Goal: Browse casually

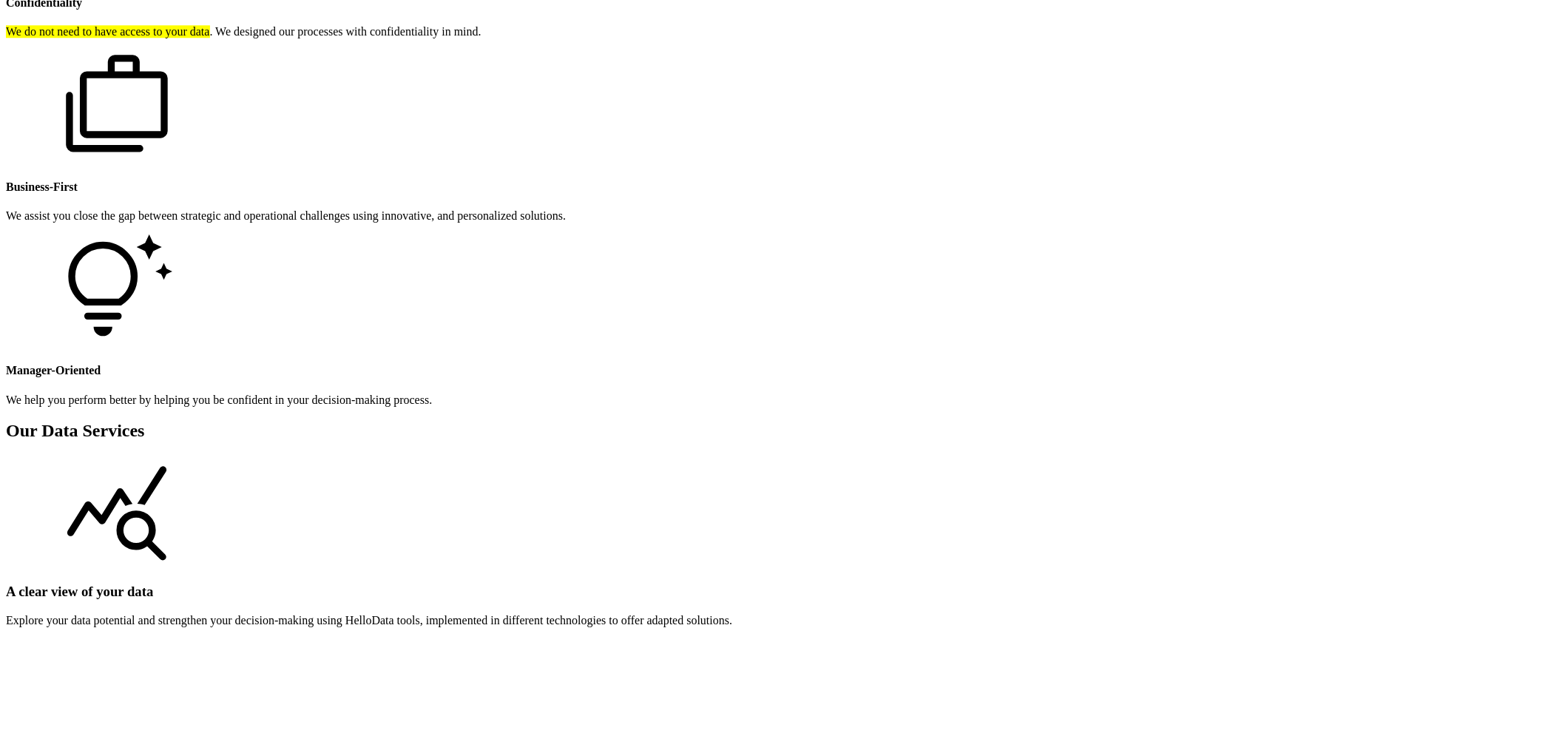
scroll to position [1562, 0]
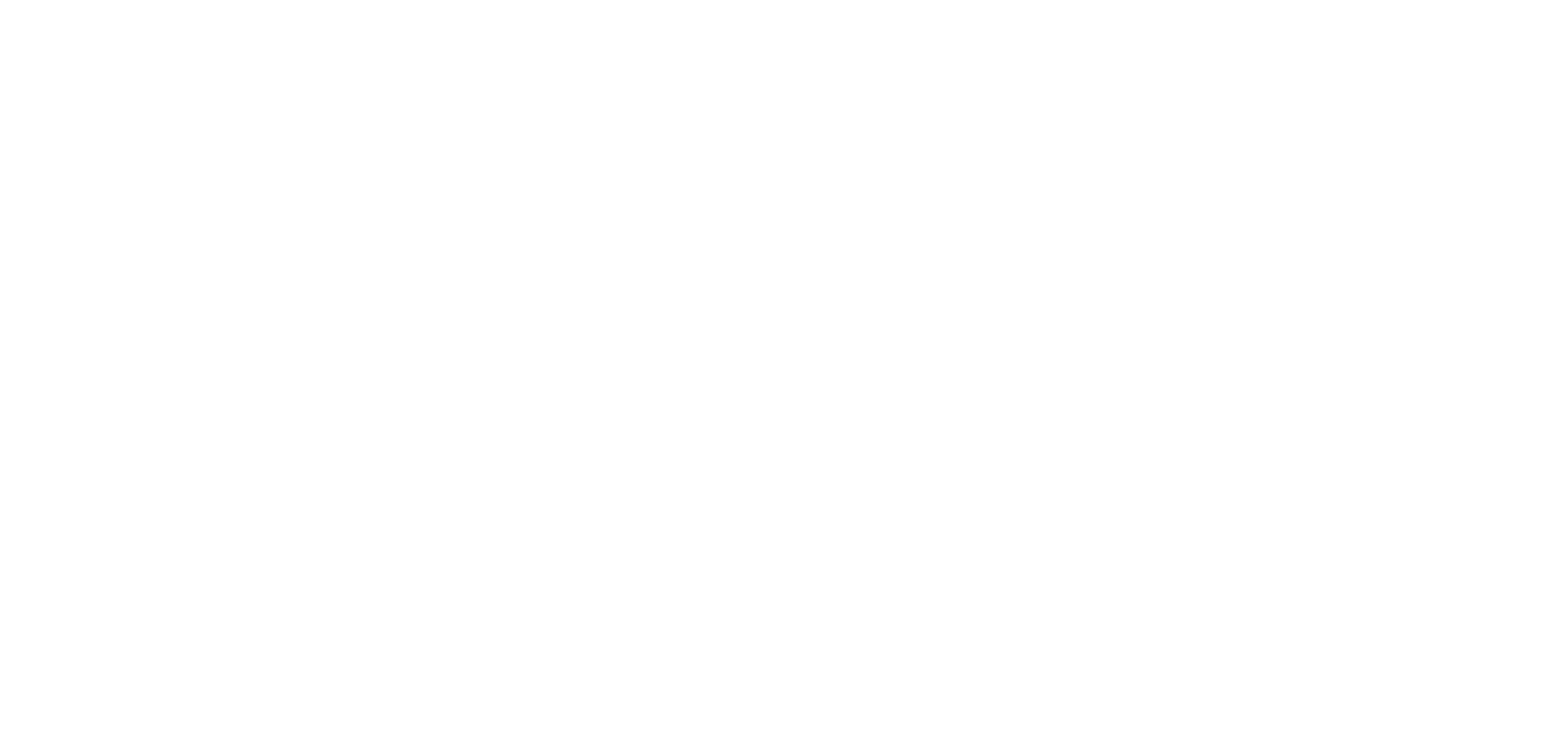
scroll to position [5096, 0]
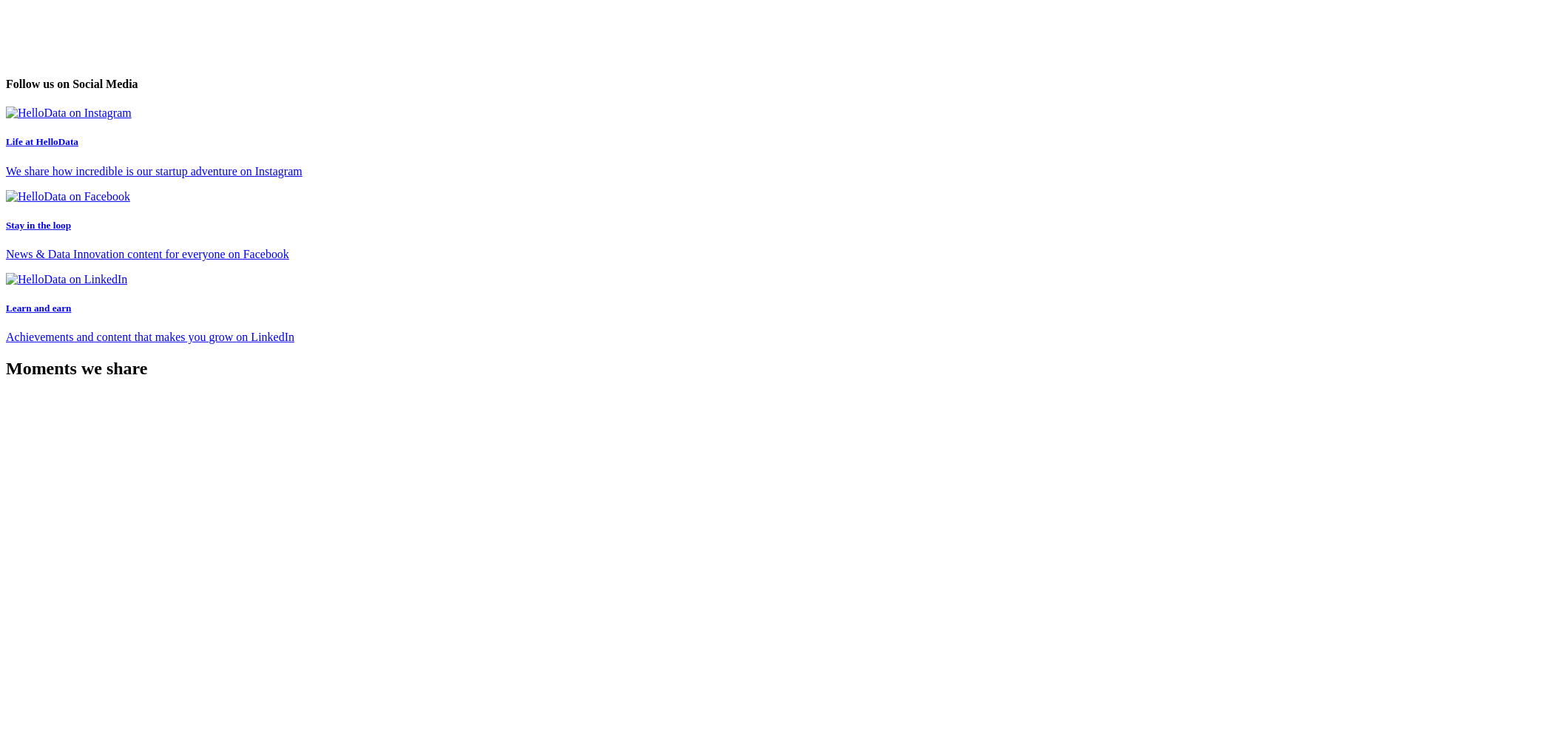
scroll to position [6575, 0]
